Goal: Task Accomplishment & Management: Manage account settings

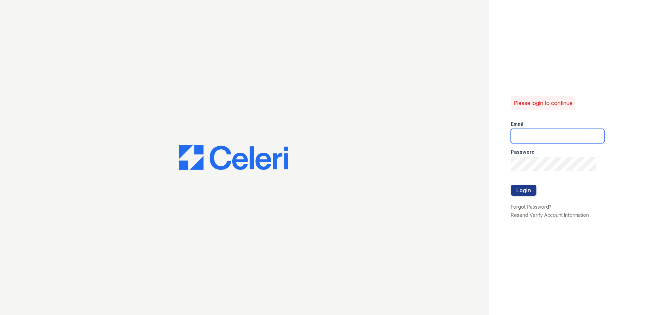
click at [542, 133] on input "email" at bounding box center [558, 136] width 94 height 14
type input "[EMAIL_ADDRESS][DOMAIN_NAME]"
click at [530, 192] on button "Login" at bounding box center [524, 190] width 26 height 11
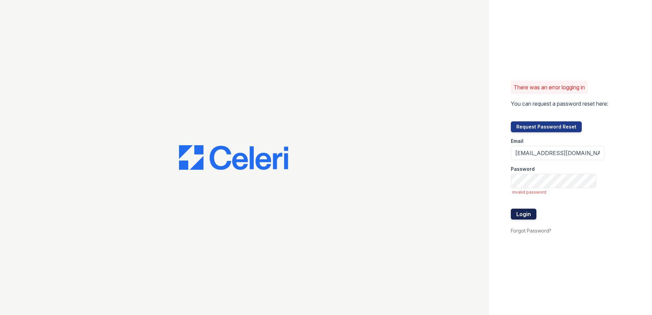
click at [531, 216] on button "Login" at bounding box center [524, 214] width 26 height 11
